Goal: Task Accomplishment & Management: Manage account settings

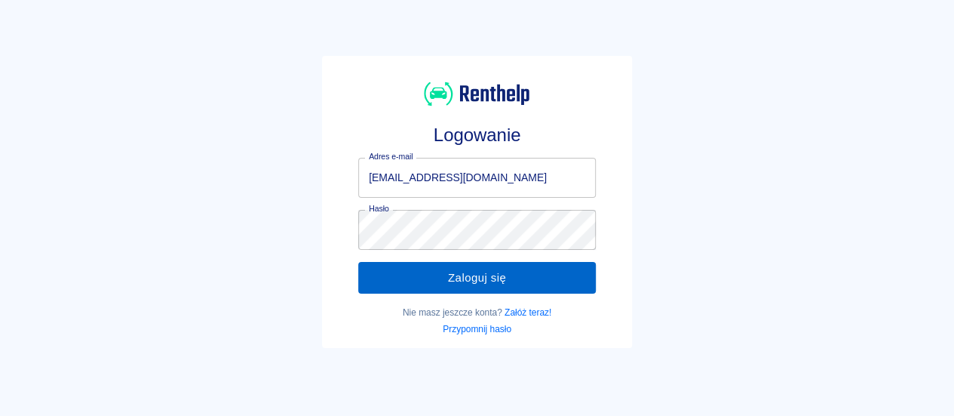
click at [416, 271] on button "Zaloguj się" at bounding box center [477, 278] width 238 height 32
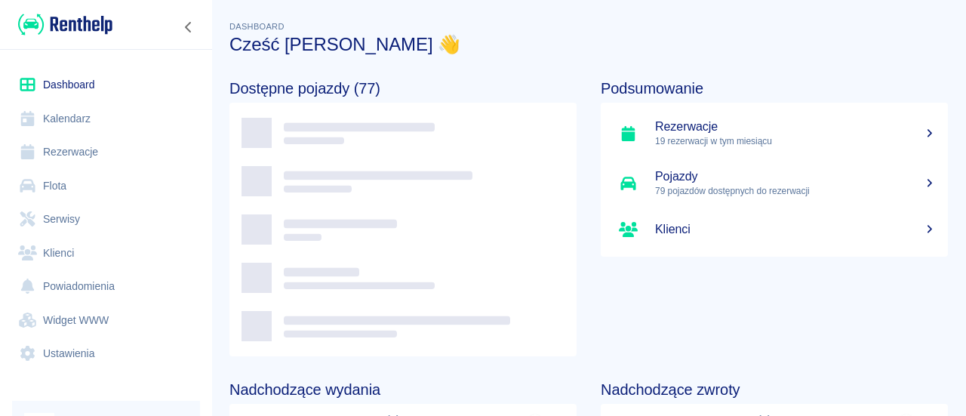
click at [89, 149] on link "Rezerwacje" at bounding box center [106, 152] width 188 height 34
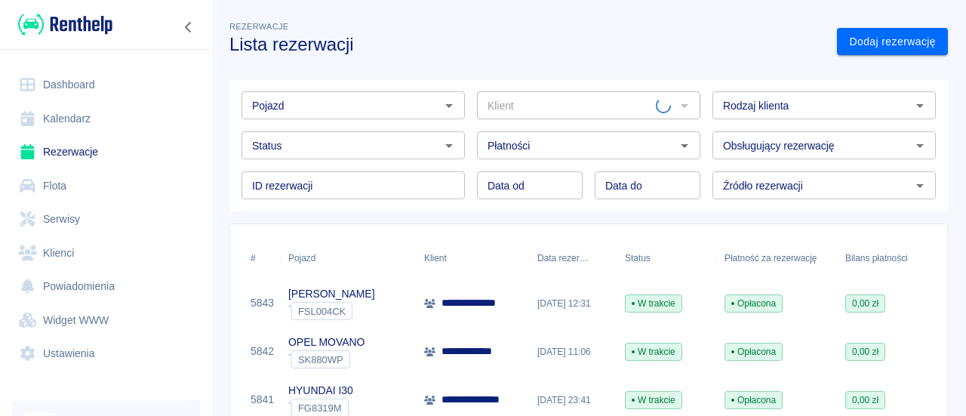
click at [326, 115] on div "Pojazd" at bounding box center [352, 105] width 223 height 28
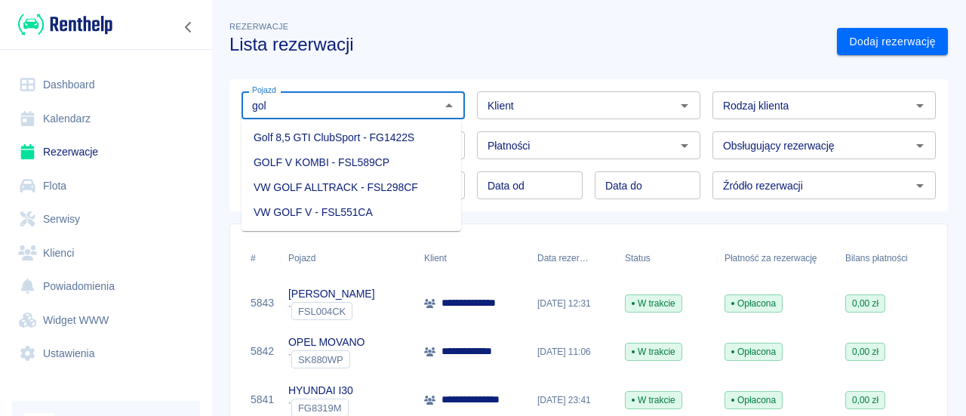
click at [329, 158] on li "GOLF V KOMBI - FSL589CP" at bounding box center [351, 162] width 220 height 25
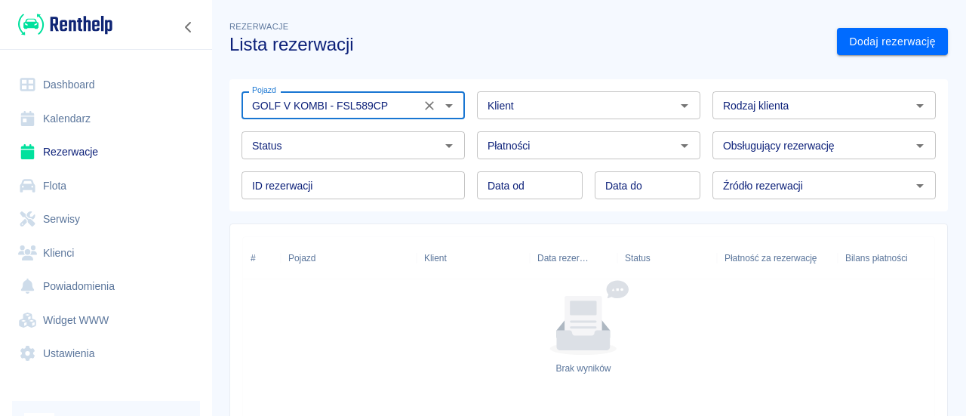
type input "GOLF V KOMBI - FSL589CP"
click at [610, 103] on input "Klient" at bounding box center [575, 105] width 189 height 19
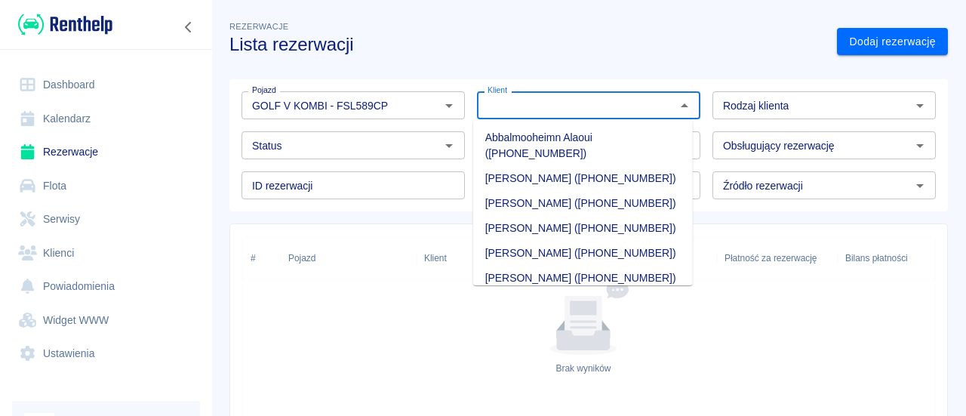
click at [760, 197] on div "Źródło rezerwacji" at bounding box center [823, 185] width 223 height 28
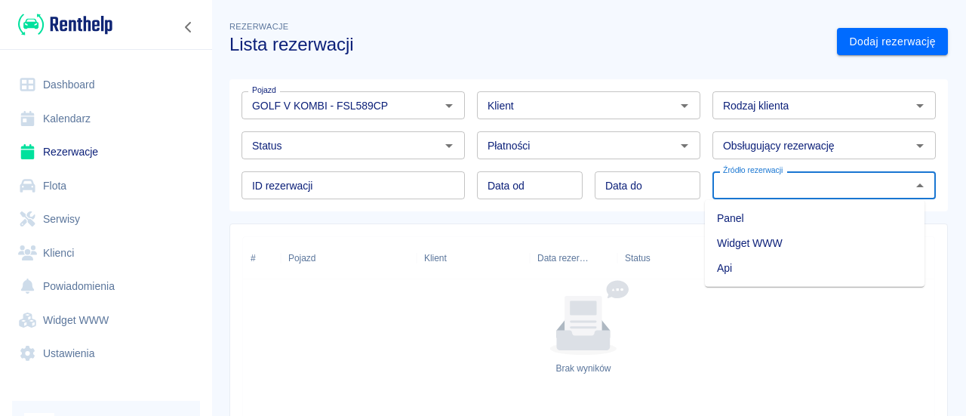
click at [372, 151] on input "Status" at bounding box center [340, 145] width 189 height 19
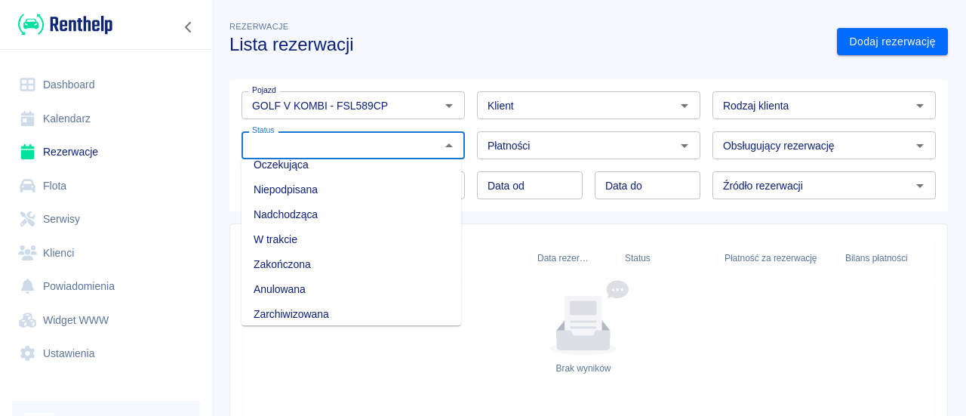
scroll to position [20, 0]
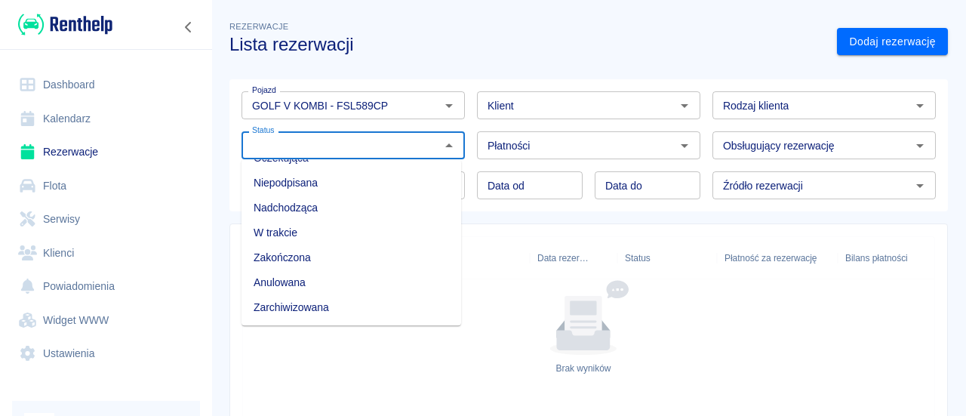
click at [312, 303] on li "Zarchiwizowana" at bounding box center [351, 307] width 220 height 25
type input "Zarchiwizowana"
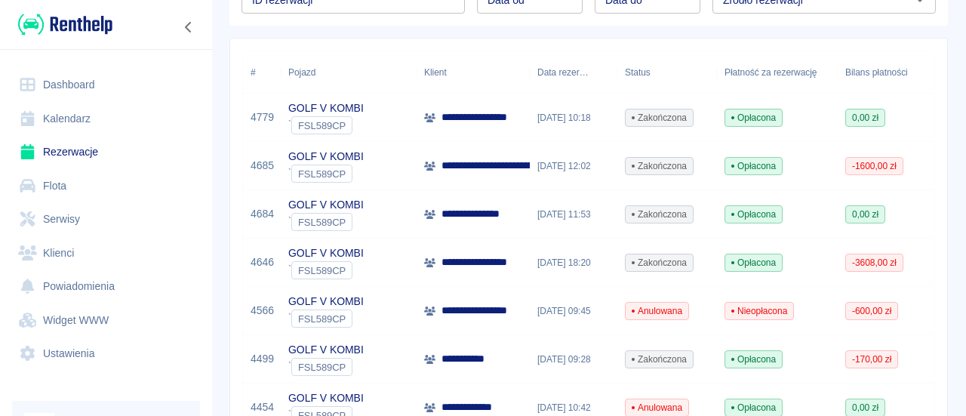
scroll to position [226, 0]
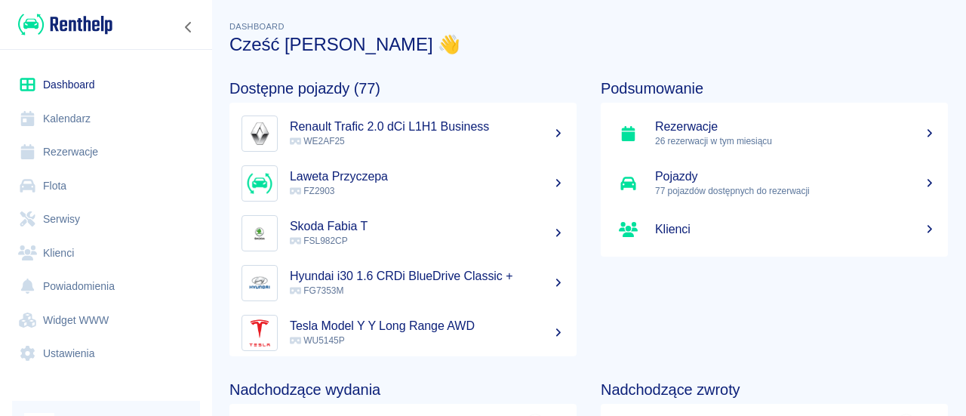
click at [116, 187] on link "Flota" at bounding box center [106, 186] width 188 height 34
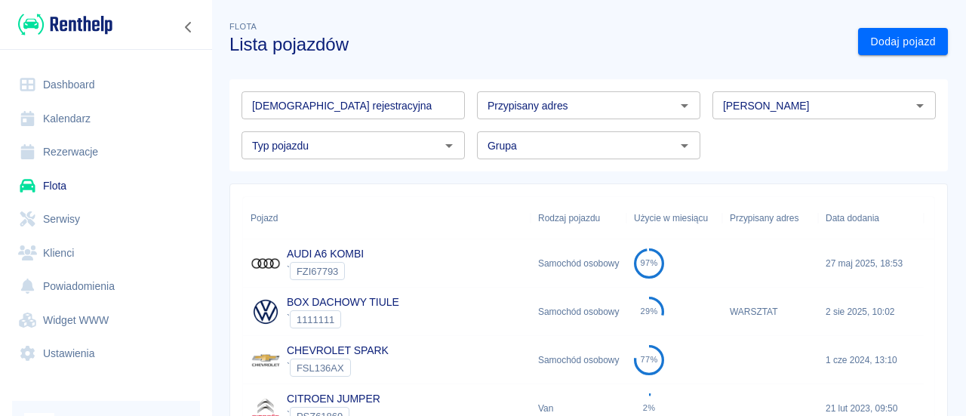
click at [342, 105] on input "Tablica rejestracyjna" at bounding box center [352, 105] width 223 height 28
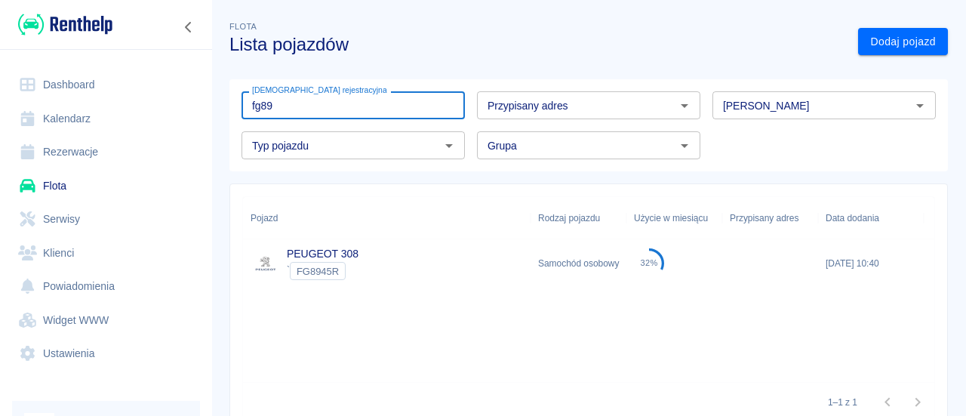
type input "fg89"
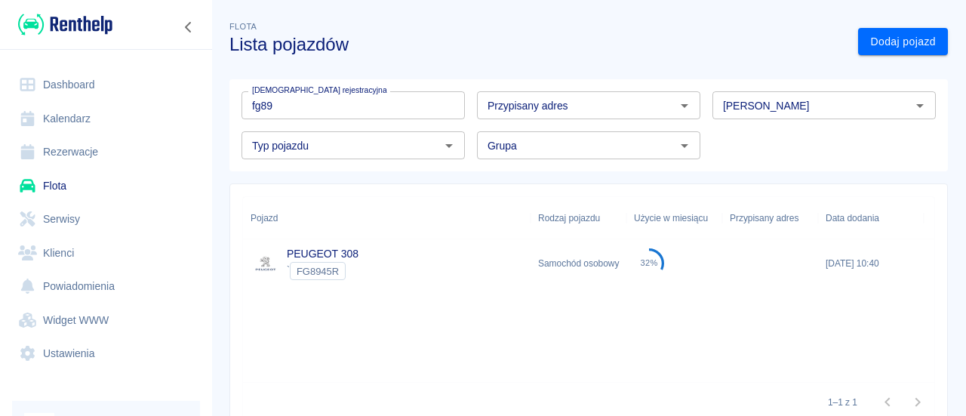
click at [397, 254] on div "PEUGEOT 308 ` FG8945R" at bounding box center [386, 263] width 287 height 48
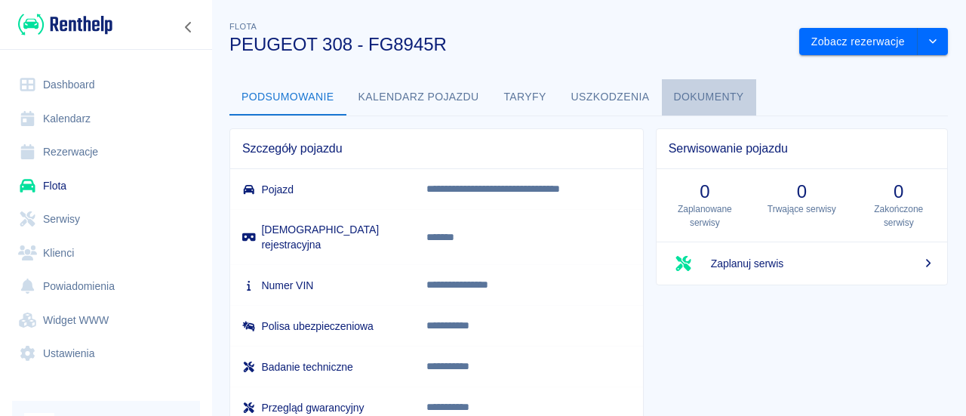
click at [685, 90] on button "Dokumenty" at bounding box center [709, 97] width 94 height 36
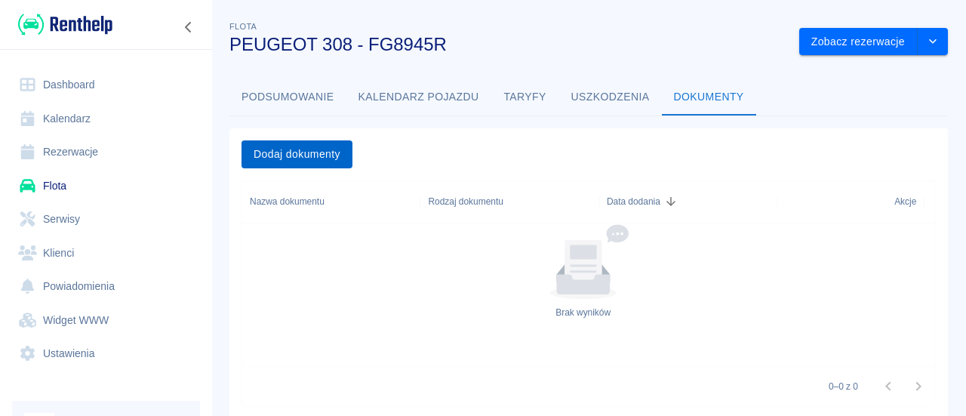
click at [319, 153] on button "Dodaj dokumenty" at bounding box center [296, 154] width 111 height 28
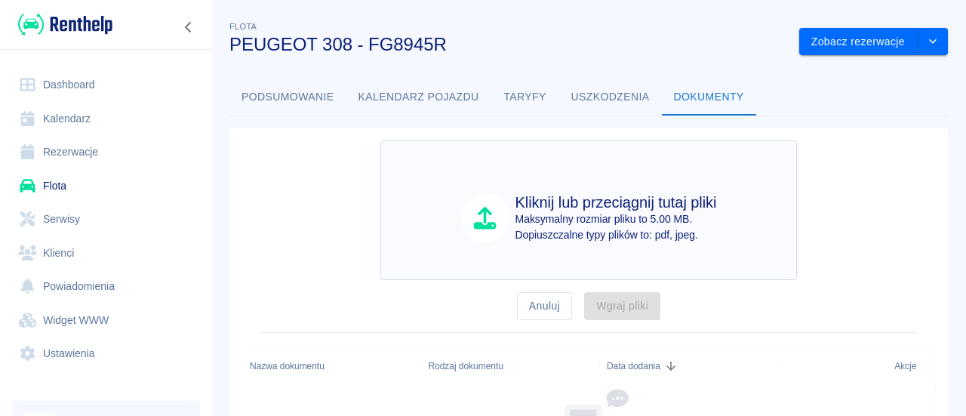
click at [478, 180] on div "Kliknij lub przeciągnij tutaj pliki Maksymalny rozmiar pliku to 5.00 MB. Dopius…" at bounding box center [588, 210] width 416 height 140
type input "C:\fakepath\FG8945R AC.pdf"
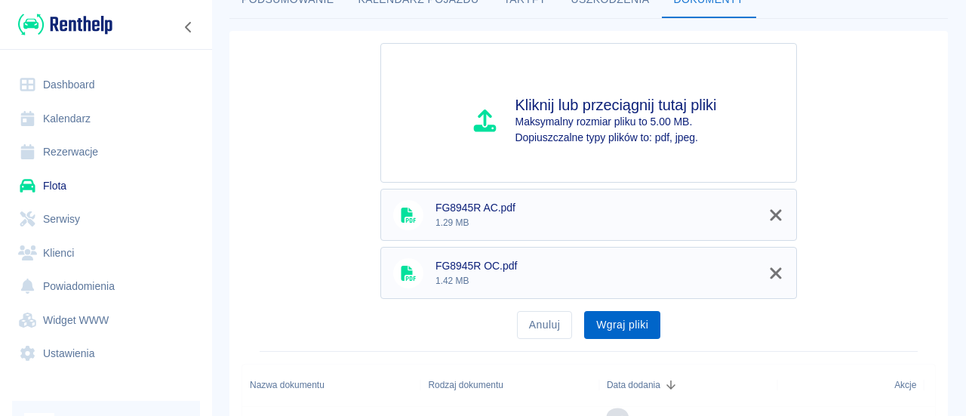
scroll to position [151, 0]
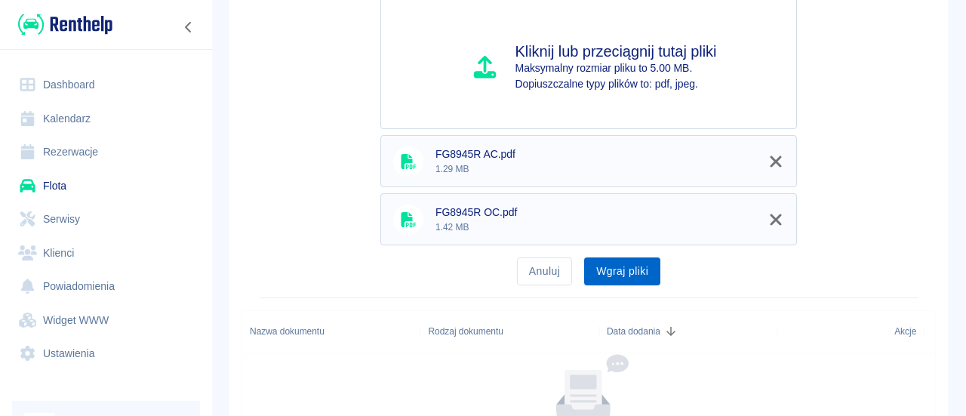
click at [615, 274] on button "Wgraj pliki" at bounding box center [622, 271] width 76 height 28
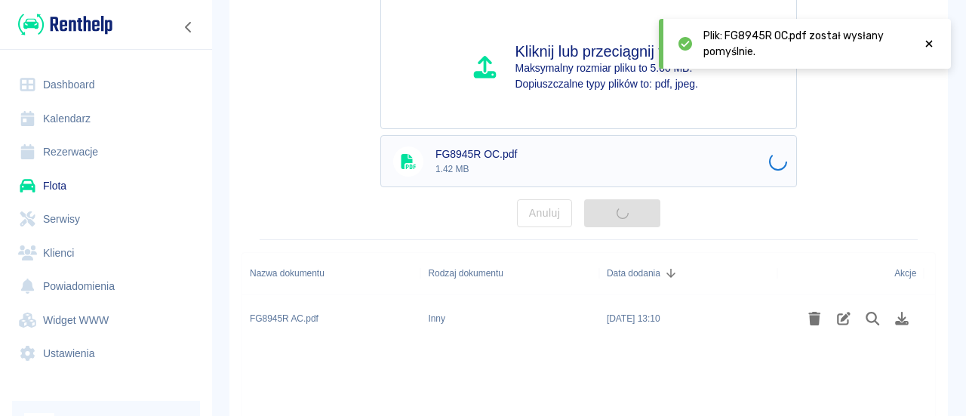
scroll to position [0, 0]
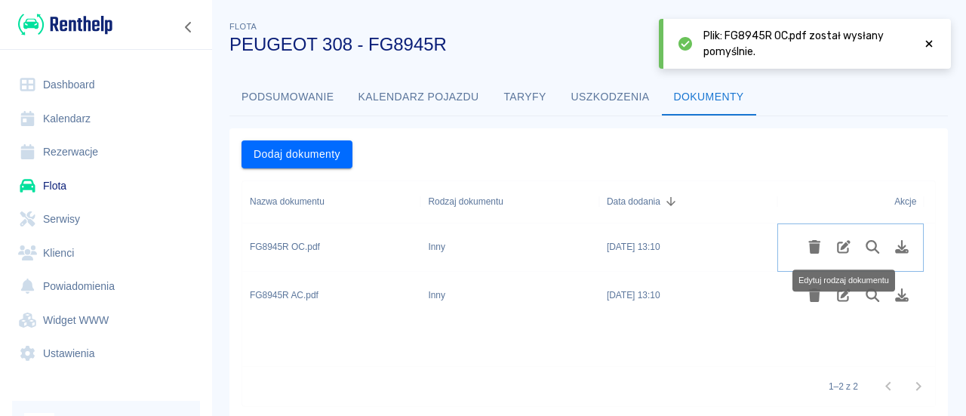
click at [841, 245] on icon "Edytuj rodzaj dokumentu" at bounding box center [844, 247] width 14 height 14
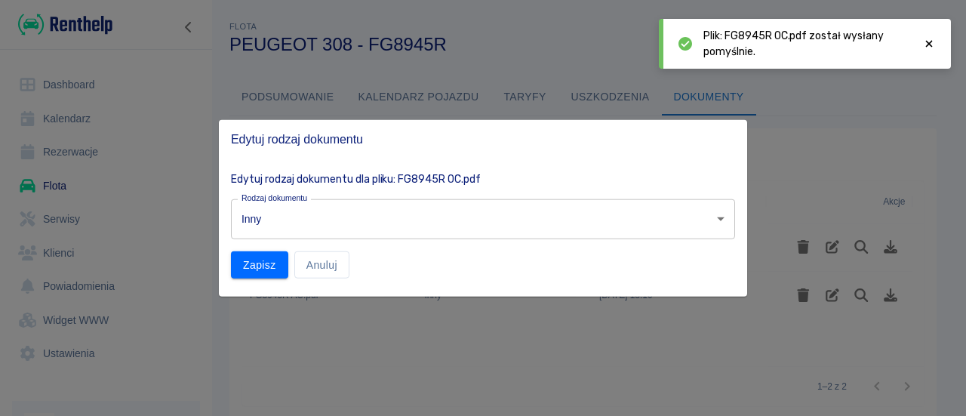
click at [445, 232] on body "Używamy plików Cookies, by zapewnić Ci najlepsze możliwe doświadczenie. Aby dow…" at bounding box center [483, 208] width 966 height 416
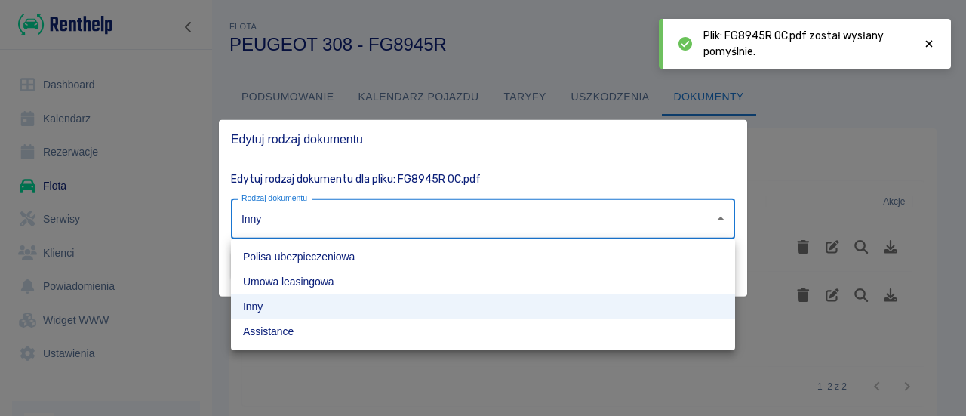
click at [312, 257] on li "Polisa ubezpieczeniowa" at bounding box center [483, 256] width 504 height 25
type input "insurance-policy"
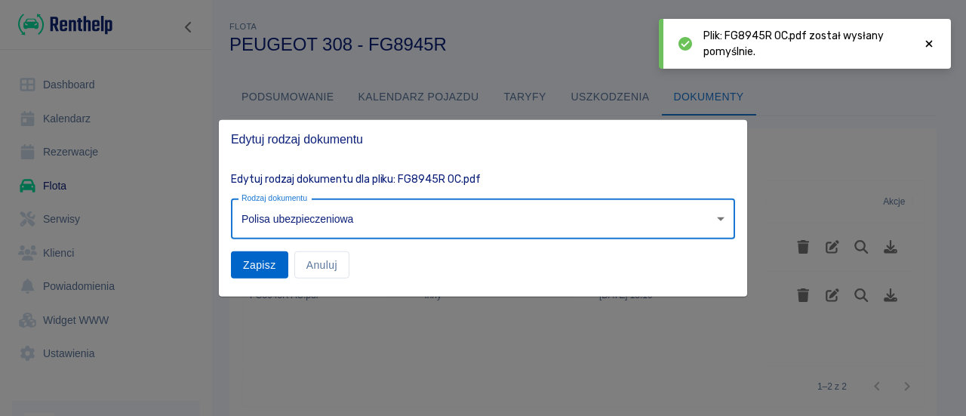
click at [267, 269] on button "Zapisz" at bounding box center [259, 264] width 57 height 28
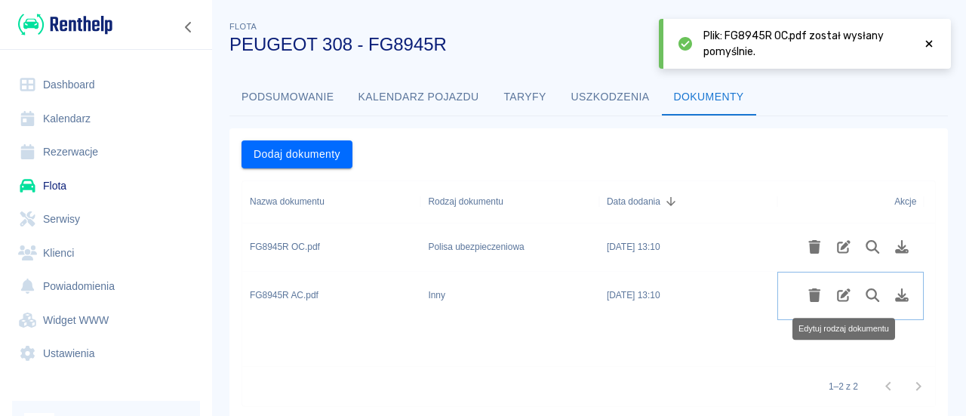
click at [848, 293] on icon "Edytuj rodzaj dokumentu" at bounding box center [843, 295] width 17 height 14
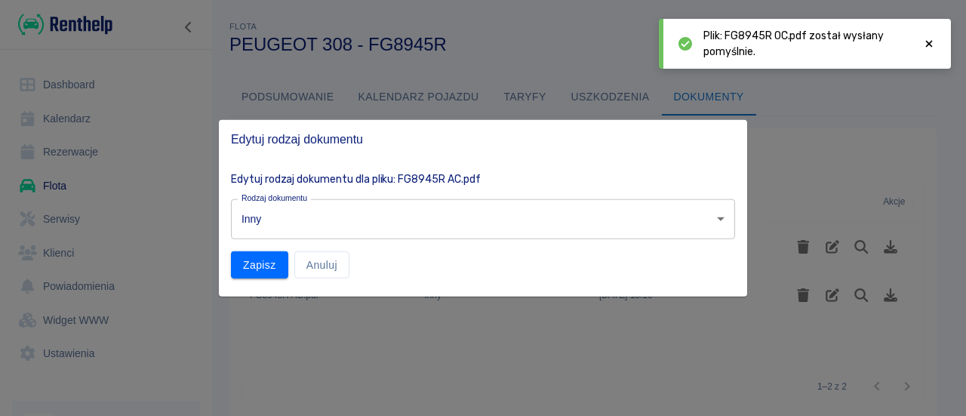
click at [551, 212] on body "Używamy plików Cookies, by zapewnić Ci najlepsze możliwe doświadczenie. Aby dow…" at bounding box center [483, 208] width 966 height 416
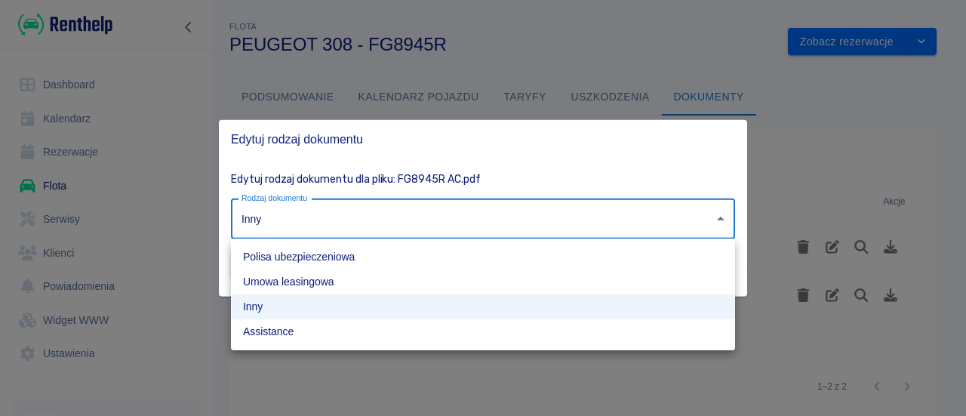
click at [719, 141] on div at bounding box center [483, 208] width 966 height 416
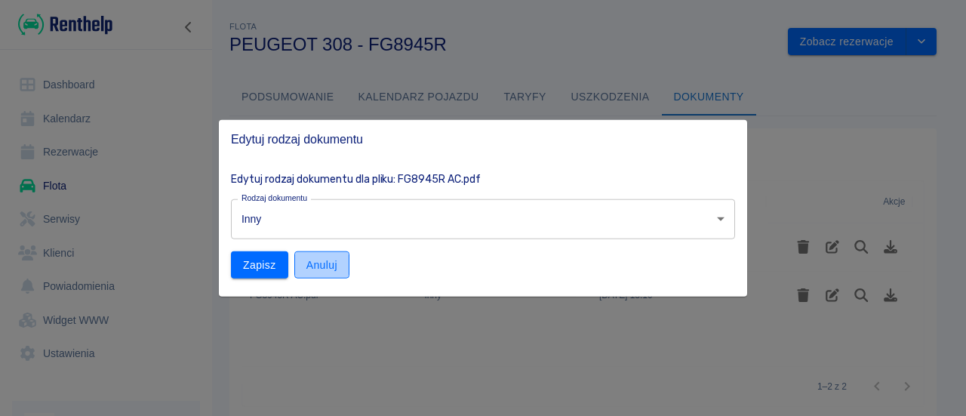
click at [319, 260] on button "Anuluj" at bounding box center [321, 264] width 55 height 28
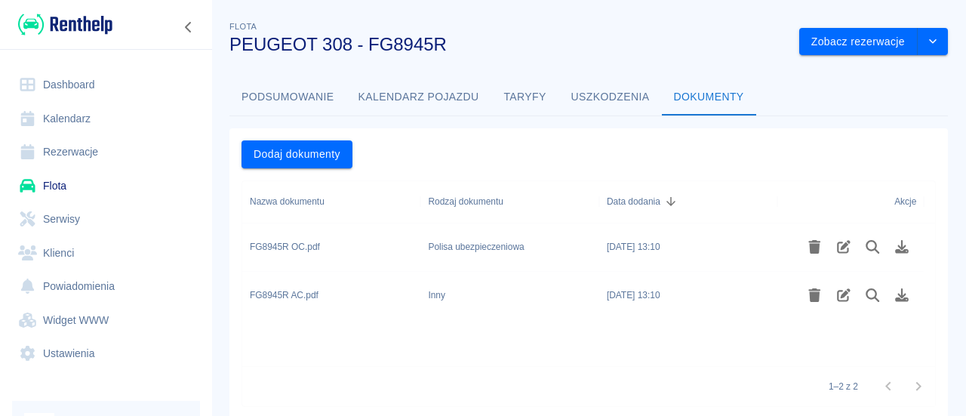
click at [438, 138] on div "Dodaj dokumenty" at bounding box center [582, 148] width 706 height 40
click at [842, 240] on icon "Edytuj rodzaj dokumentu" at bounding box center [843, 247] width 17 height 14
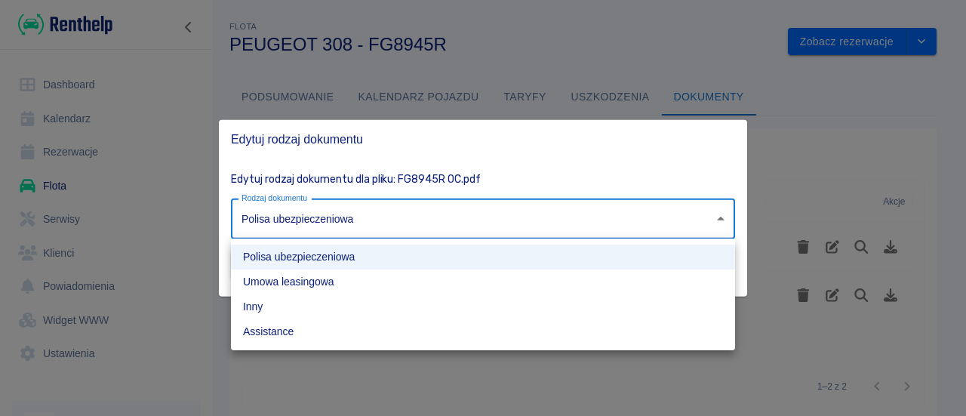
click at [602, 205] on body "Używamy plików Cookies, by zapewnić Ci najlepsze możliwe doświadczenie. Aby dow…" at bounding box center [483, 208] width 966 height 416
click at [510, 185] on div at bounding box center [483, 208] width 966 height 416
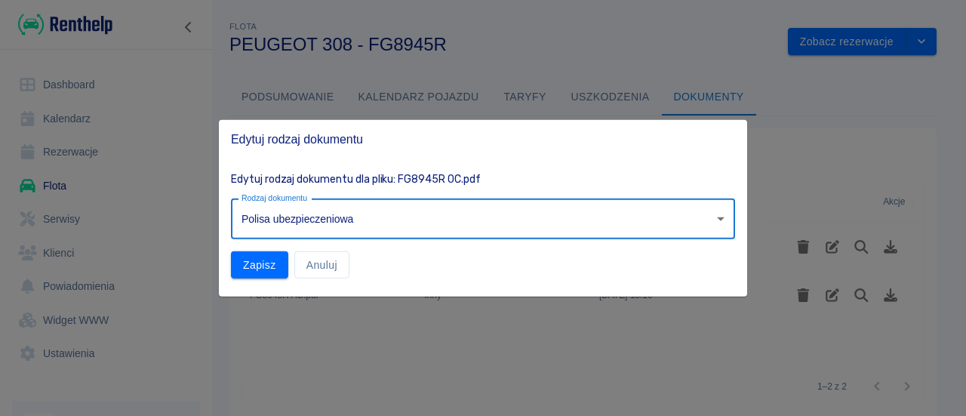
click at [339, 212] on body "Używamy plików Cookies, by zapewnić Ci najlepsze możliwe doświadczenie. Aby dow…" at bounding box center [483, 208] width 966 height 416
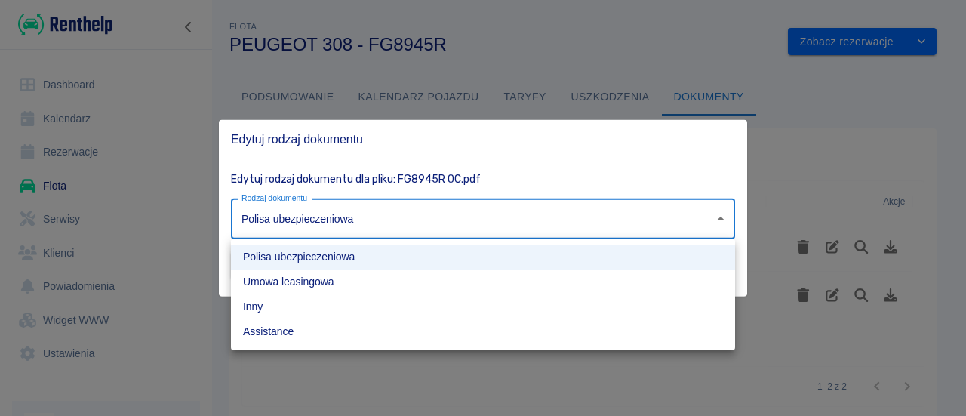
drag, startPoint x: 490, startPoint y: 177, endPoint x: 309, endPoint y: 280, distance: 208.1
click at [489, 177] on div at bounding box center [483, 208] width 966 height 416
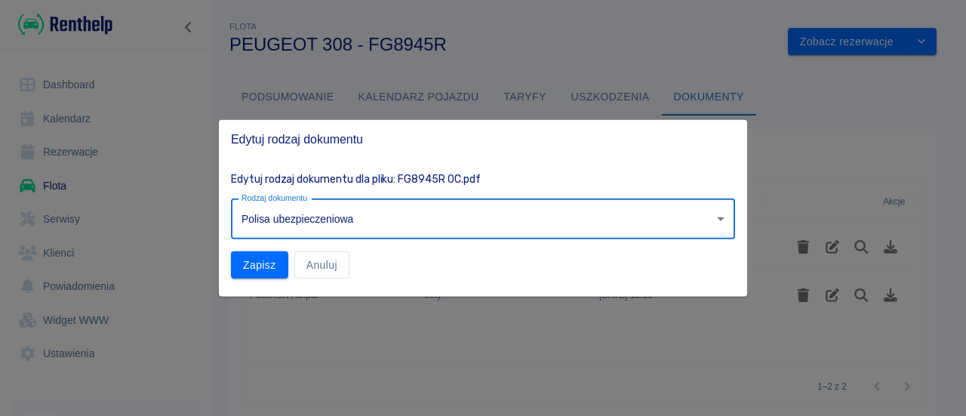
click at [311, 280] on div "Edytuj rodzaj dokumentu dla pliku: FG8945R OC.pdf Rodzaj dokumentu Polisa ubezp…" at bounding box center [483, 227] width 528 height 138
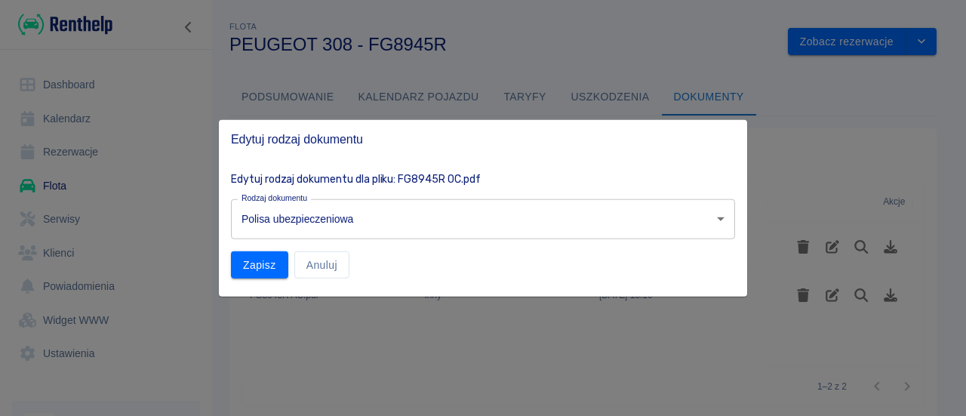
click at [320, 266] on button "Anuluj" at bounding box center [321, 264] width 55 height 28
